Goal: Register for event/course

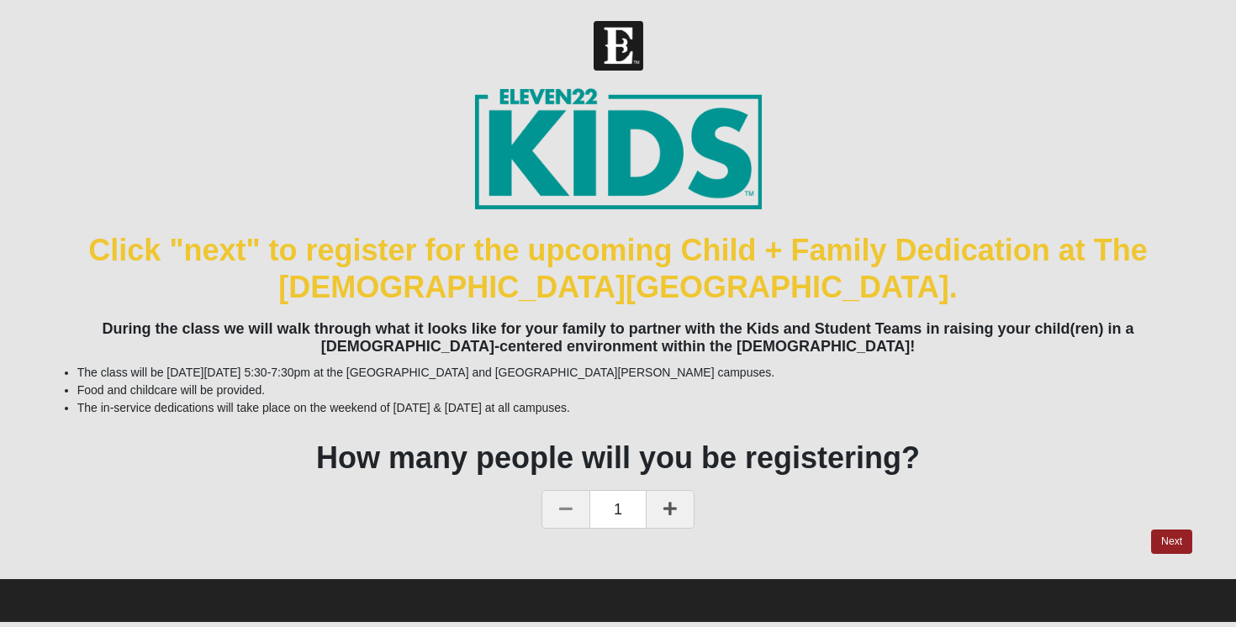
click at [401, 327] on h4 "During the class we will walk through what it looks like for your family to par…" at bounding box center [618, 338] width 1149 height 36
click at [428, 371] on li "The class will be [DATE][DATE] 5:30-7:30pm at the [GEOGRAPHIC_DATA] and [GEOGRA…" at bounding box center [635, 373] width 1116 height 18
click at [436, 371] on li "The class will be [DATE][DATE] 5:30-7:30pm at the [GEOGRAPHIC_DATA] and [GEOGRA…" at bounding box center [635, 373] width 1116 height 18
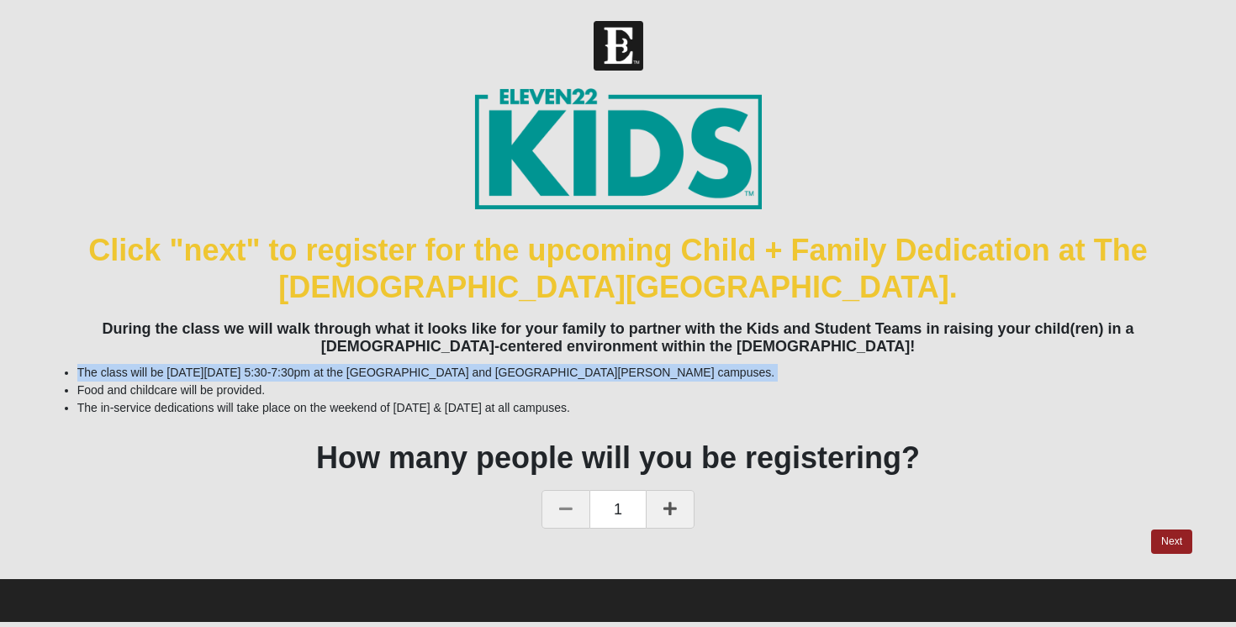
click at [436, 371] on li "The class will be [DATE][DATE] 5:30-7:30pm at the [GEOGRAPHIC_DATA] and [GEOGRA…" at bounding box center [635, 373] width 1116 height 18
click at [451, 371] on li "The class will be [DATE][DATE] 5:30-7:30pm at the [GEOGRAPHIC_DATA] and [GEOGRA…" at bounding box center [635, 373] width 1116 height 18
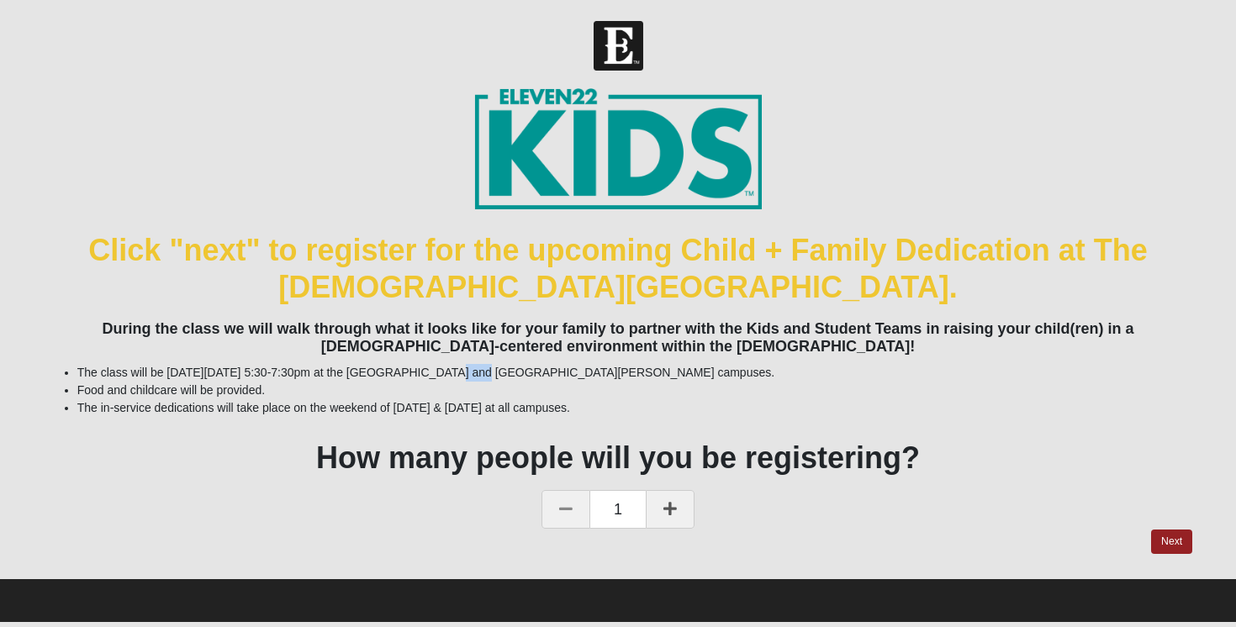
click at [451, 371] on li "The class will be [DATE][DATE] 5:30-7:30pm at the [GEOGRAPHIC_DATA] and [GEOGRA…" at bounding box center [635, 373] width 1116 height 18
click at [456, 372] on li "The class will be [DATE][DATE] 5:30-7:30pm at the [GEOGRAPHIC_DATA] and [GEOGRA…" at bounding box center [635, 373] width 1116 height 18
click at [433, 410] on li "The in-service dedications will take place on the weekend of [DATE] & [DATE] at…" at bounding box center [635, 408] width 1116 height 18
drag, startPoint x: 391, startPoint y: 405, endPoint x: 477, endPoint y: 404, distance: 85.8
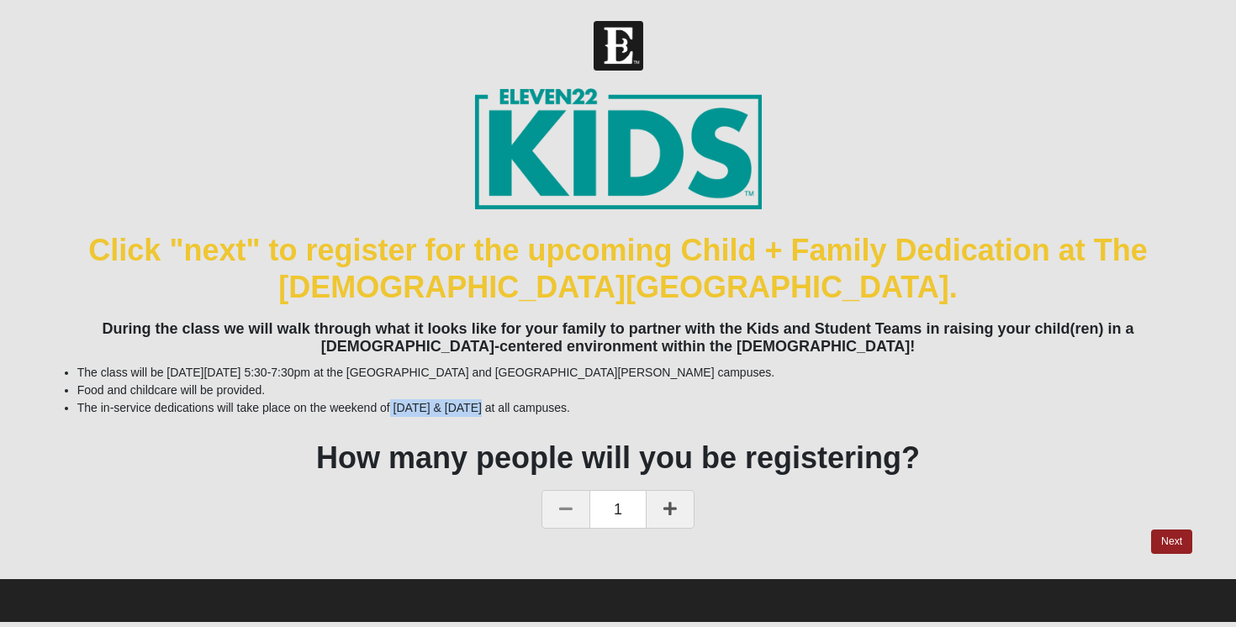
click at [478, 404] on li "The in-service dedications will take place on the weekend of [DATE] & [DATE] at…" at bounding box center [635, 408] width 1116 height 18
click at [480, 420] on div "Click "next" to register for the upcoming Child + Family Dedication at The [DEM…" at bounding box center [618, 308] width 1149 height 441
drag, startPoint x: 394, startPoint y: 407, endPoint x: 479, endPoint y: 407, distance: 84.9
click at [479, 407] on li "The in-service dedications will take place on the weekend of [DATE] & [DATE] at…" at bounding box center [635, 408] width 1116 height 18
click at [479, 409] on li "The in-service dedications will take place on the weekend of [DATE] & [DATE] at…" at bounding box center [635, 408] width 1116 height 18
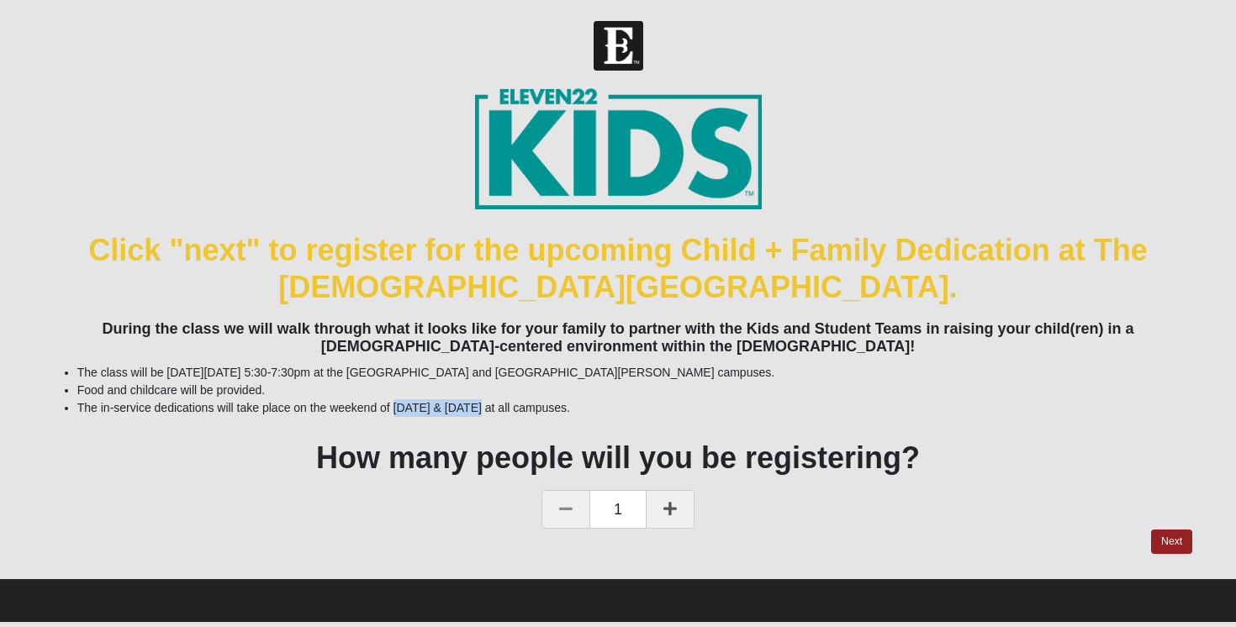
drag, startPoint x: 478, startPoint y: 409, endPoint x: 395, endPoint y: 408, distance: 82.4
click at [395, 405] on li "The in-service dedications will take place on the weekend of [DATE] & [DATE] at…" at bounding box center [635, 408] width 1116 height 18
click at [259, 74] on form "Header Login Hello [PERSON_NAME] My Account Log Out Navigation Child + Family D…" at bounding box center [618, 321] width 1236 height 601
